Goal: Task Accomplishment & Management: Manage account settings

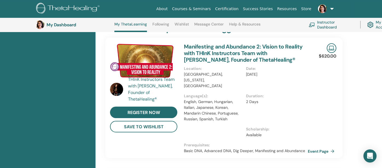
scroll to position [96, 0]
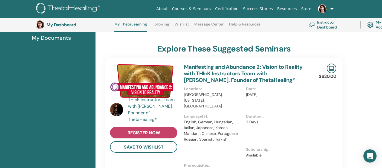
click at [143, 130] on span "register now" at bounding box center [143, 133] width 33 height 6
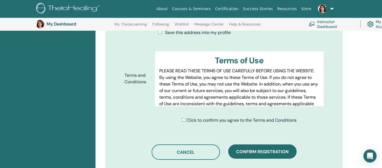
scroll to position [314, 0]
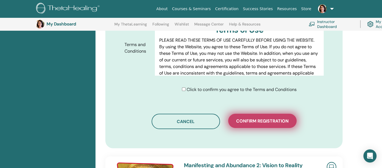
click at [264, 118] on span "Confirm registration" at bounding box center [262, 121] width 52 height 6
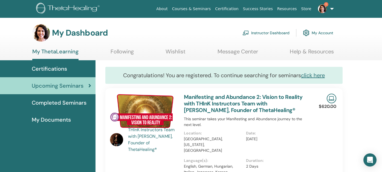
click at [47, 83] on span "Upcoming Seminars" at bounding box center [58, 85] width 52 height 8
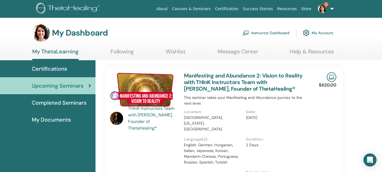
click at [268, 33] on link "Instructor Dashboard" at bounding box center [265, 33] width 47 height 12
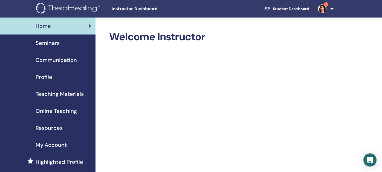
click at [47, 43] on span "Seminars" at bounding box center [48, 43] width 24 height 8
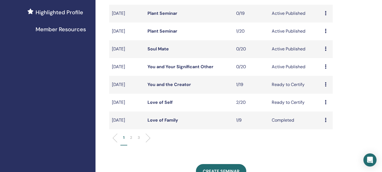
scroll to position [136, 0]
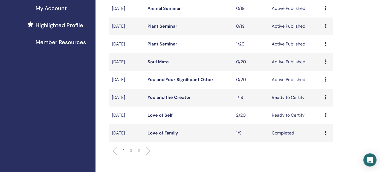
click at [178, 79] on link "You and Your Significant Other" at bounding box center [180, 80] width 66 height 6
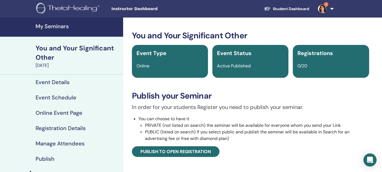
scroll to position [82, 0]
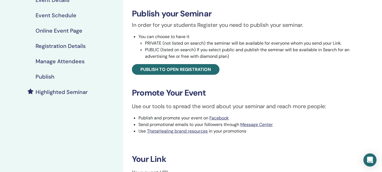
click at [45, 77] on h4 "Publish" at bounding box center [45, 76] width 19 height 7
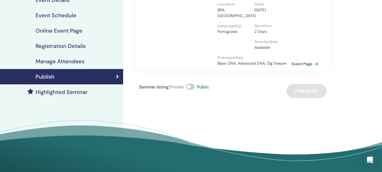
click at [187, 88] on span at bounding box center [190, 87] width 9 height 6
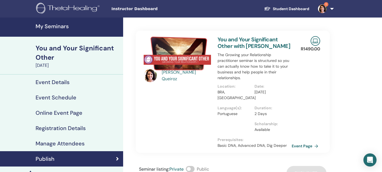
click at [322, 10] on img at bounding box center [322, 8] width 9 height 9
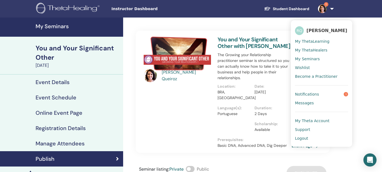
click at [308, 94] on span "Notifications" at bounding box center [307, 94] width 24 height 5
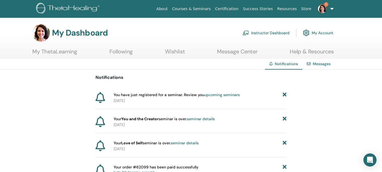
click at [278, 32] on link "Instructor Dashboard" at bounding box center [265, 33] width 47 height 12
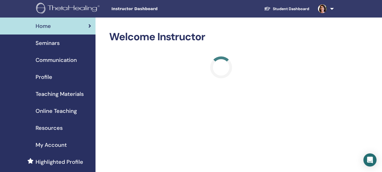
click at [45, 76] on span "Profile" at bounding box center [44, 77] width 17 height 8
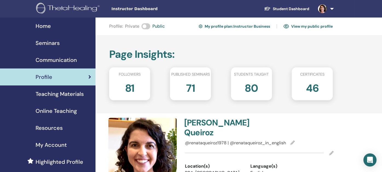
click at [230, 26] on link "My profile plan : Instructor Business" at bounding box center [233, 26] width 71 height 9
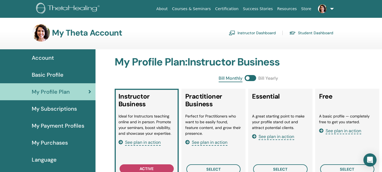
click at [245, 31] on link "Instructor Dashboard" at bounding box center [252, 32] width 47 height 9
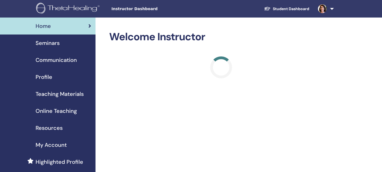
click at [42, 76] on span "Profile" at bounding box center [44, 77] width 17 height 8
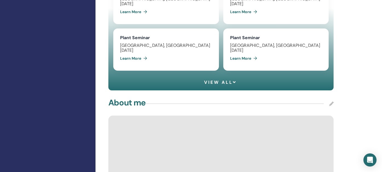
scroll to position [547, 0]
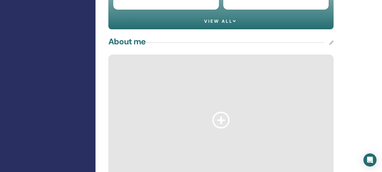
click at [331, 45] on icon at bounding box center [331, 42] width 4 height 4
click at [221, 123] on icon at bounding box center [220, 120] width 17 height 17
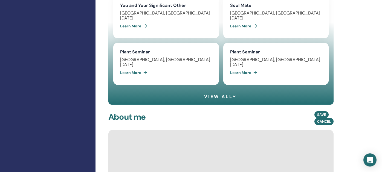
scroll to position [492, 0]
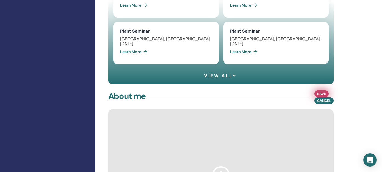
click at [320, 95] on span "Save" at bounding box center [321, 94] width 9 height 6
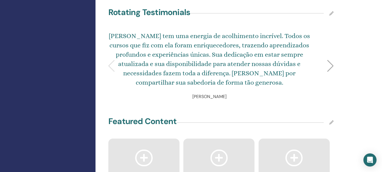
scroll to position [984, 0]
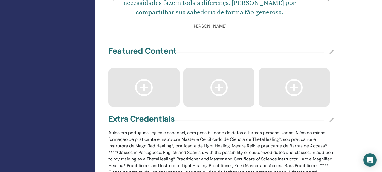
click at [332, 53] on icon at bounding box center [331, 52] width 4 height 4
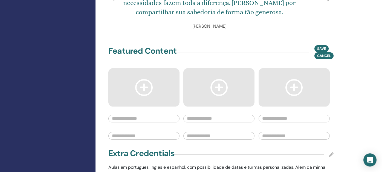
click at [114, 121] on input "text" at bounding box center [143, 119] width 71 height 8
paste input "**********"
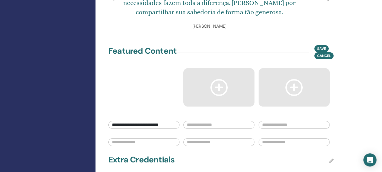
type input "**********"
click at [134, 144] on input "text" at bounding box center [143, 142] width 71 height 8
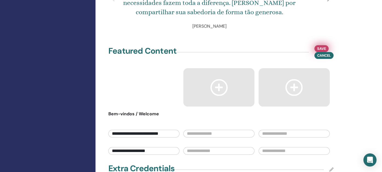
type input "**********"
click at [315, 51] on button "Save" at bounding box center [321, 48] width 14 height 7
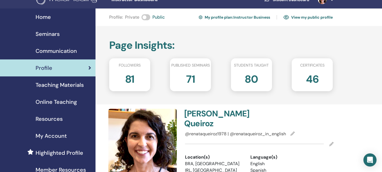
scroll to position [0, 0]
